Goal: Register for event/course

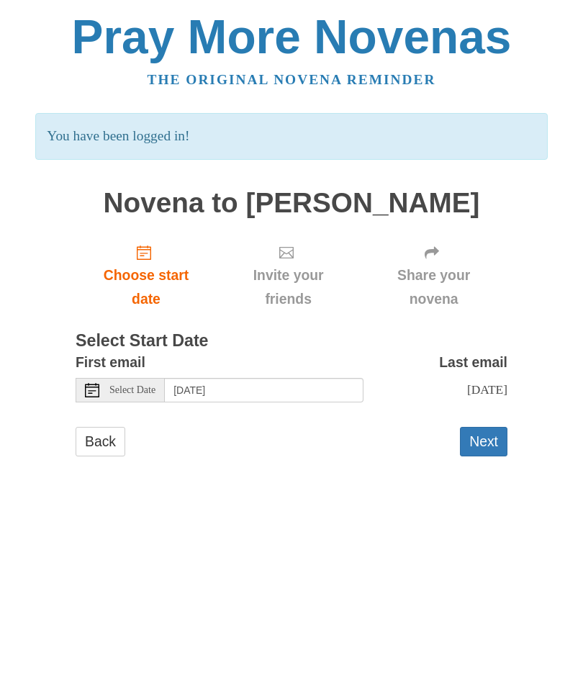
click at [145, 390] on span "Select Date" at bounding box center [132, 390] width 46 height 10
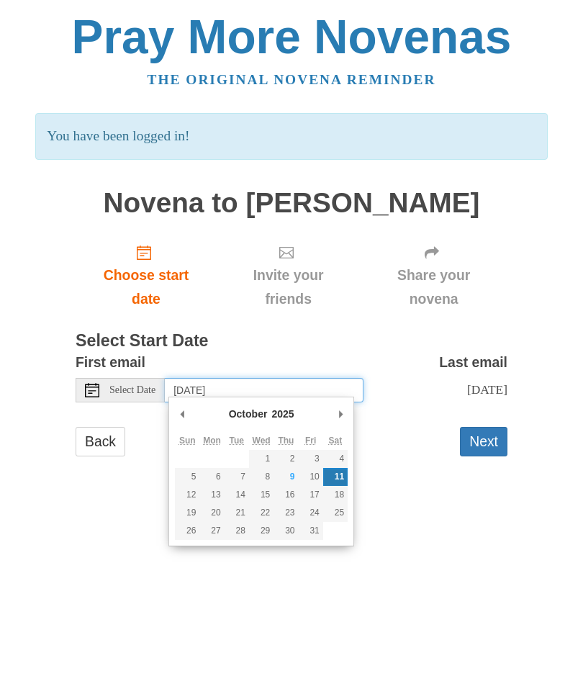
type input "[DATE]"
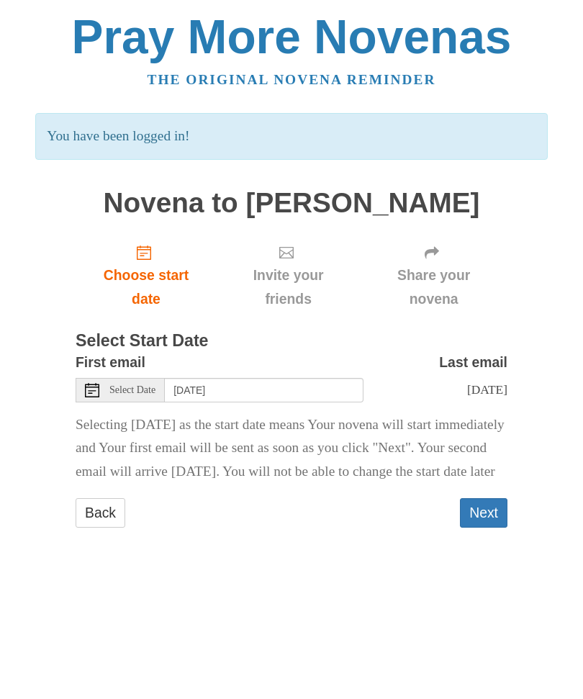
click at [490, 528] on button "Next" at bounding box center [484, 513] width 48 height 30
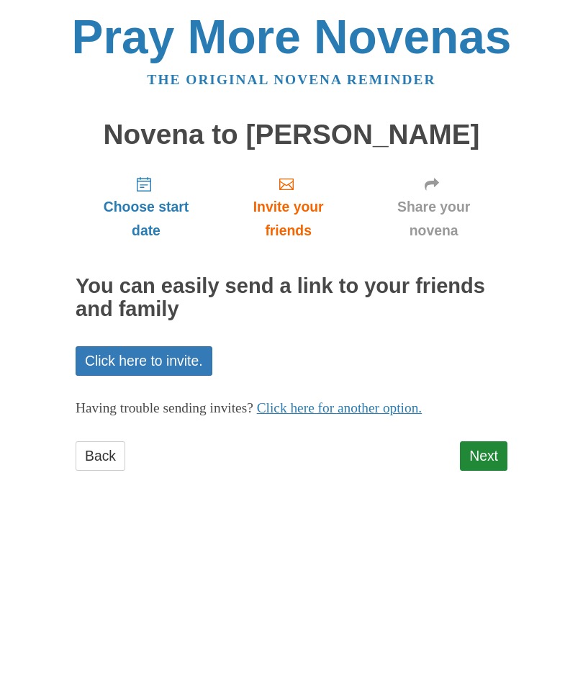
click at [479, 451] on link "Next" at bounding box center [484, 456] width 48 height 30
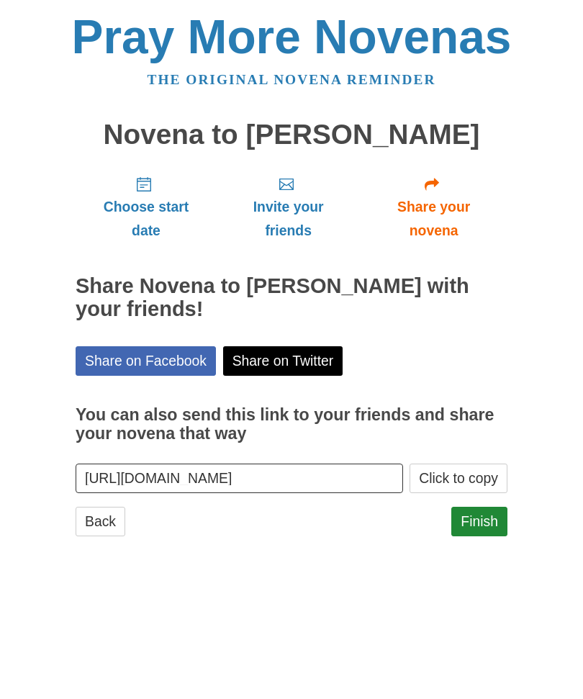
click at [490, 521] on link "Finish" at bounding box center [479, 522] width 56 height 30
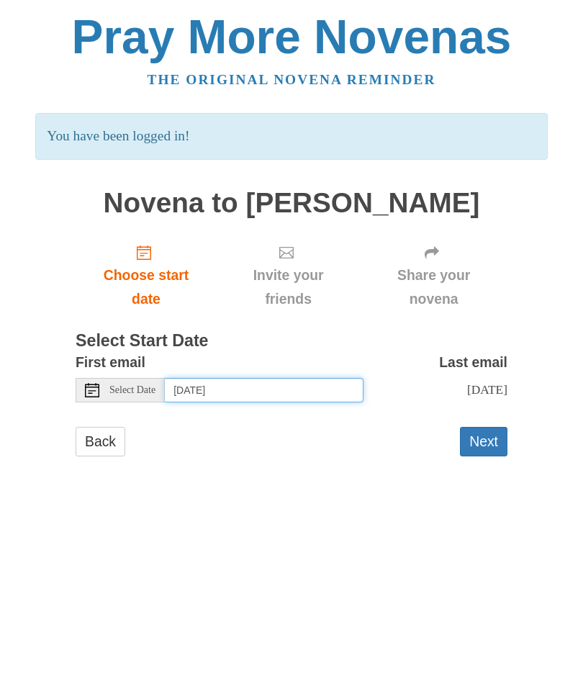
click at [313, 389] on input "[DATE]" at bounding box center [264, 390] width 199 height 24
click at [318, 384] on input "[DATE]" at bounding box center [264, 390] width 199 height 24
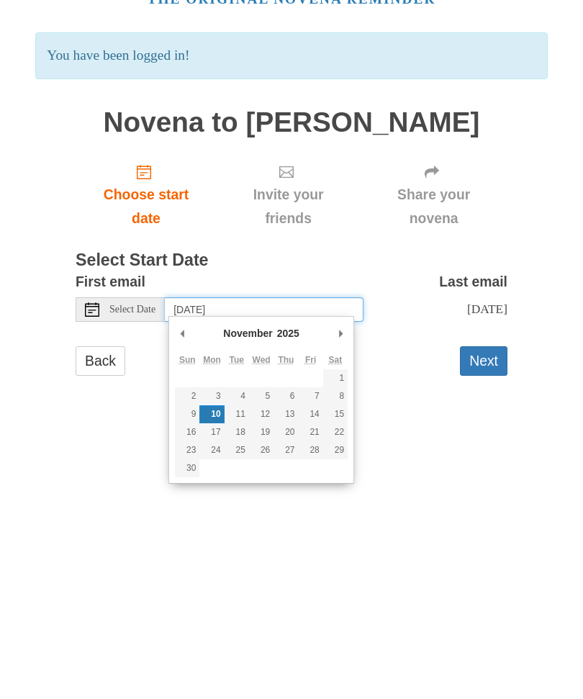
type input "[DATE]"
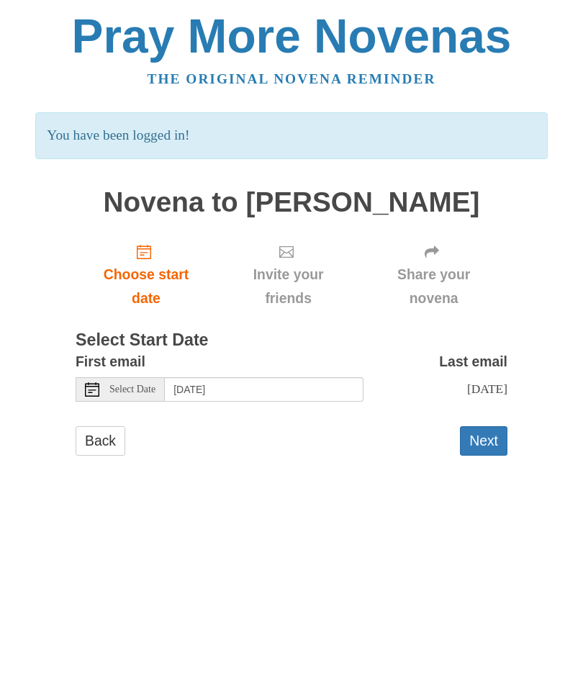
click at [492, 443] on button "Next" at bounding box center [484, 442] width 48 height 30
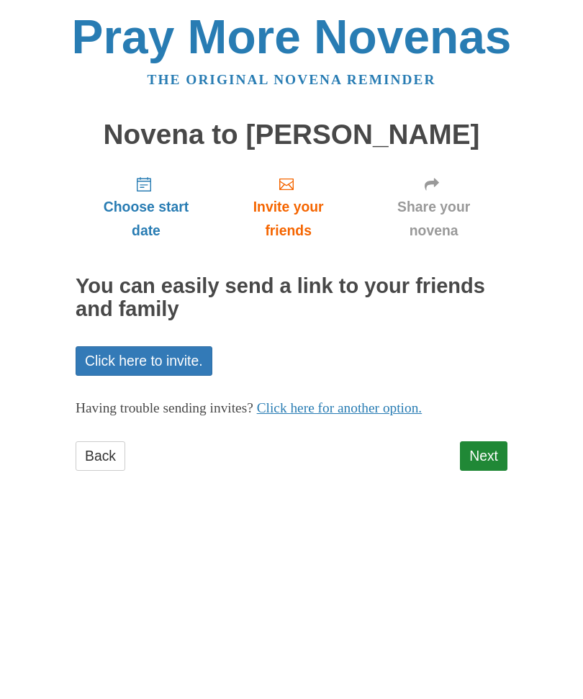
click at [481, 449] on link "Next" at bounding box center [484, 456] width 48 height 30
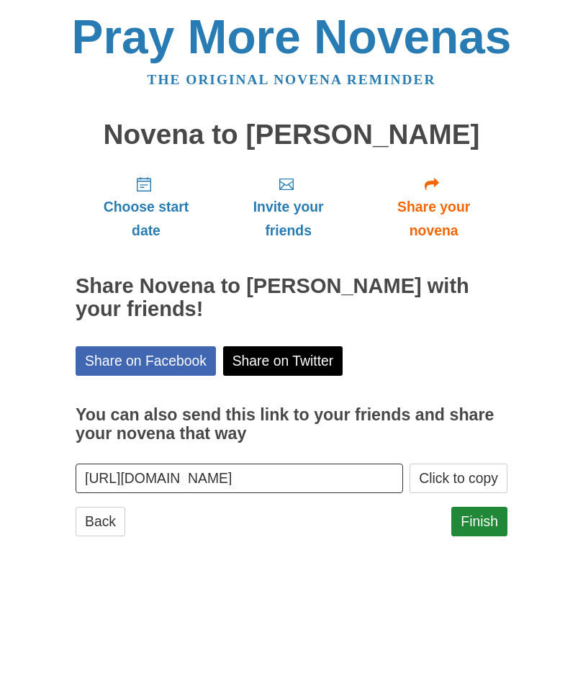
click at [488, 529] on link "Finish" at bounding box center [479, 522] width 56 height 30
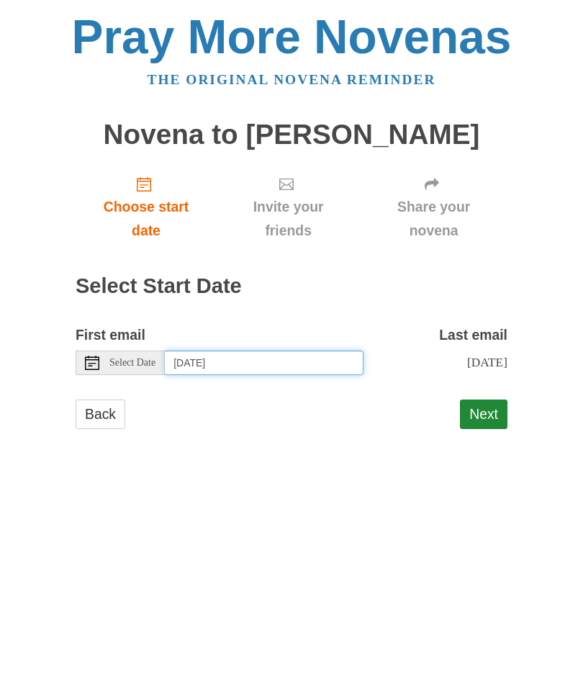
click at [298, 364] on input "[DATE]" at bounding box center [264, 363] width 199 height 24
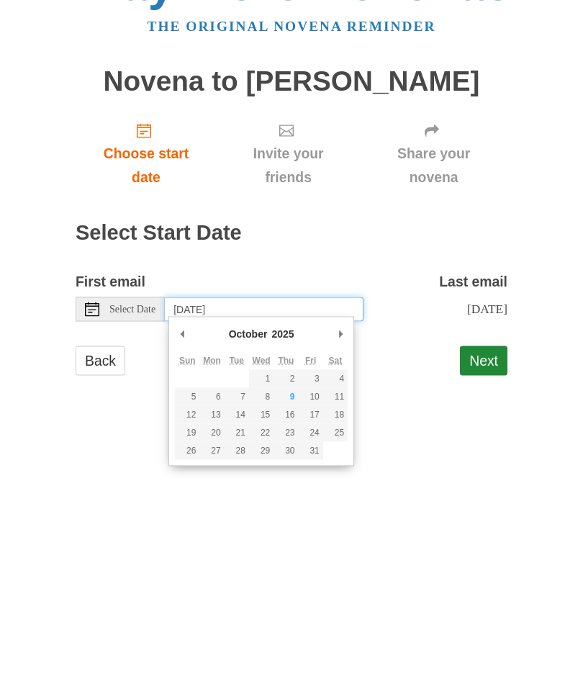
type input "[DATE]"
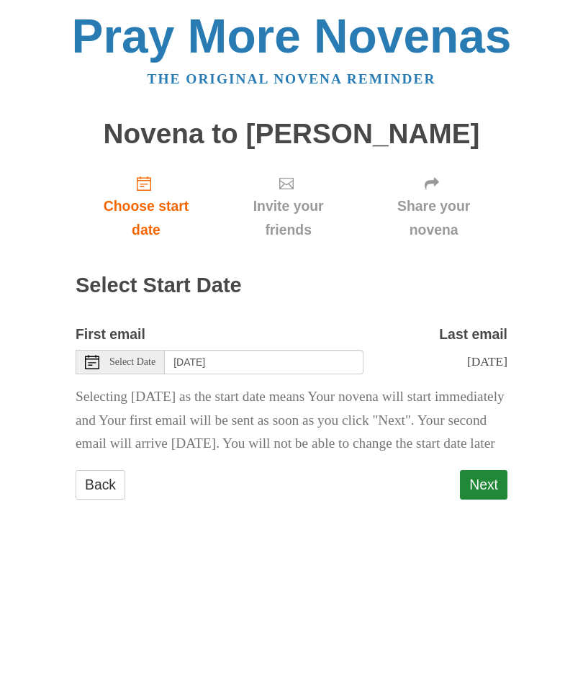
click at [492, 500] on button "Next" at bounding box center [484, 486] width 48 height 30
